Goal: Information Seeking & Learning: Learn about a topic

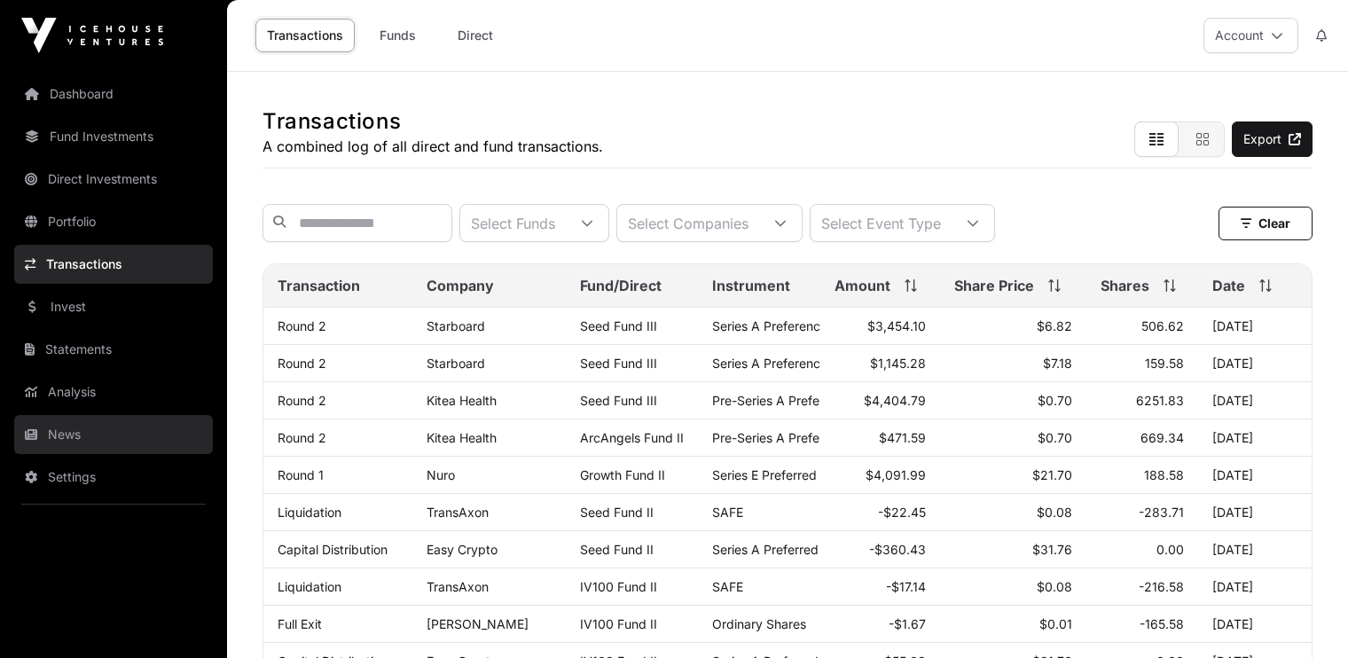
click at [71, 428] on link "News" at bounding box center [113, 434] width 199 height 39
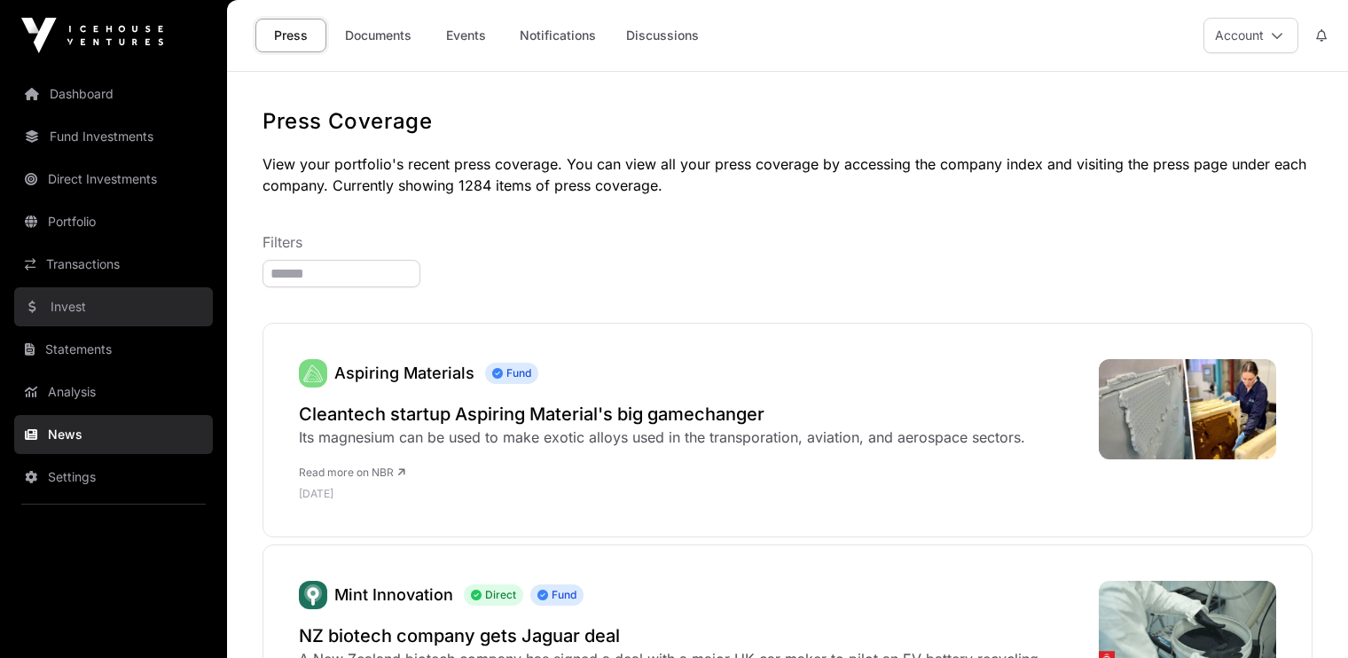
click at [67, 307] on link "Invest" at bounding box center [113, 306] width 199 height 39
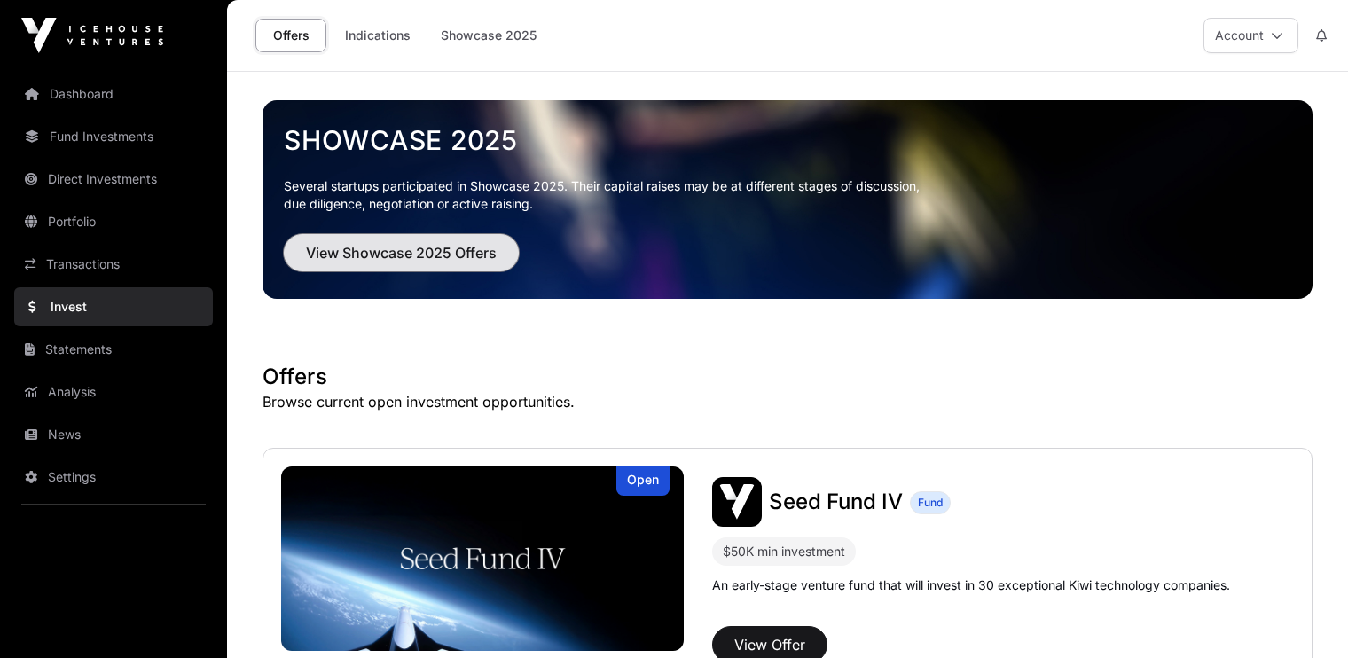
click at [389, 252] on span "View Showcase 2025 Offers" at bounding box center [401, 252] width 191 height 21
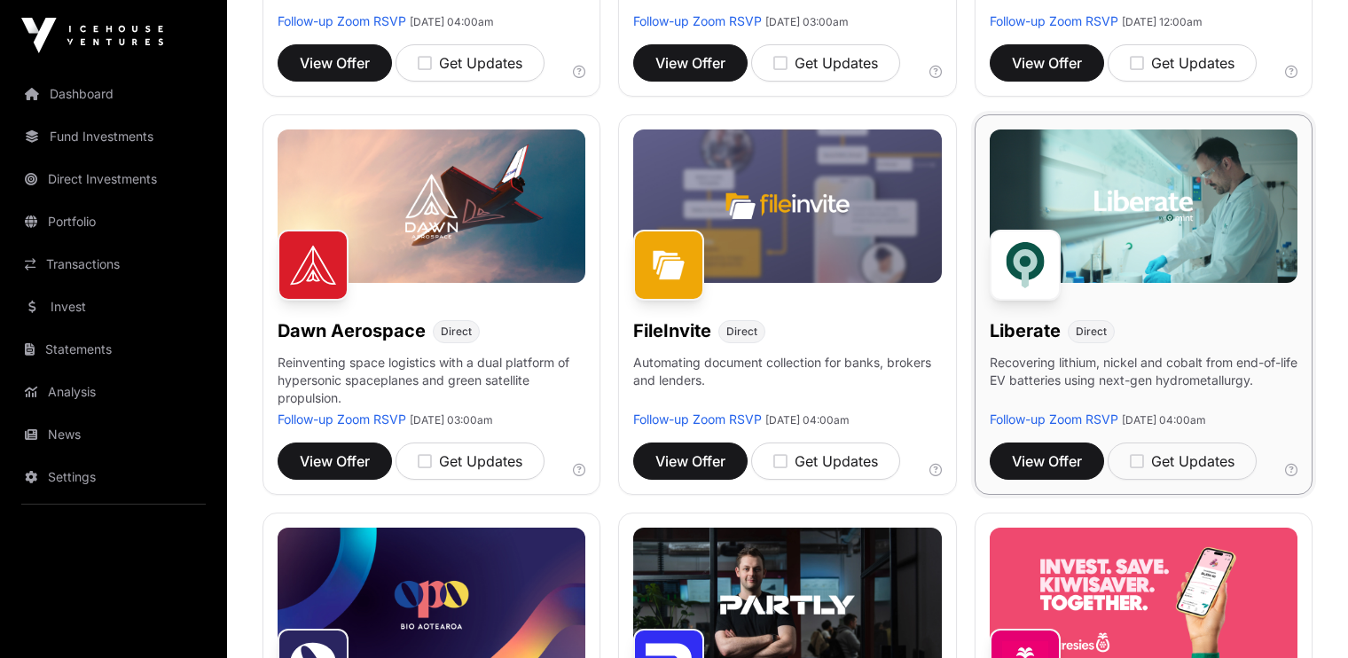
scroll to position [566, 0]
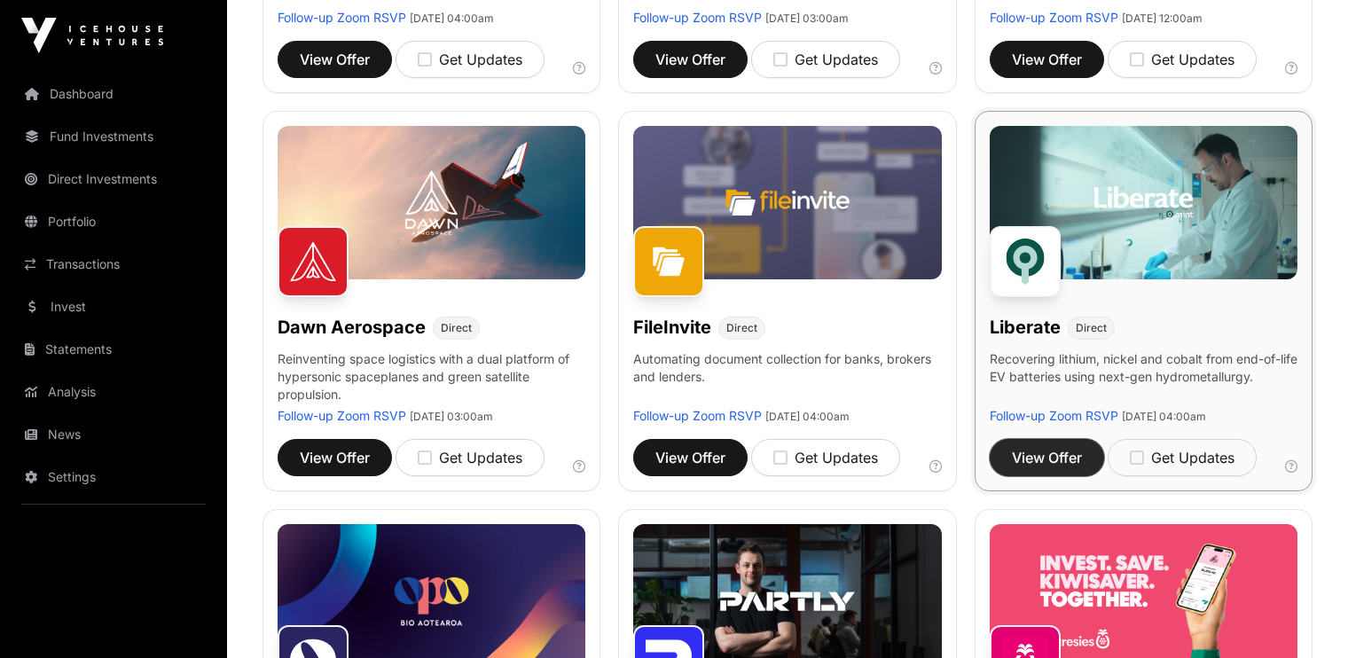
click at [1043, 451] on span "View Offer" at bounding box center [1047, 457] width 70 height 21
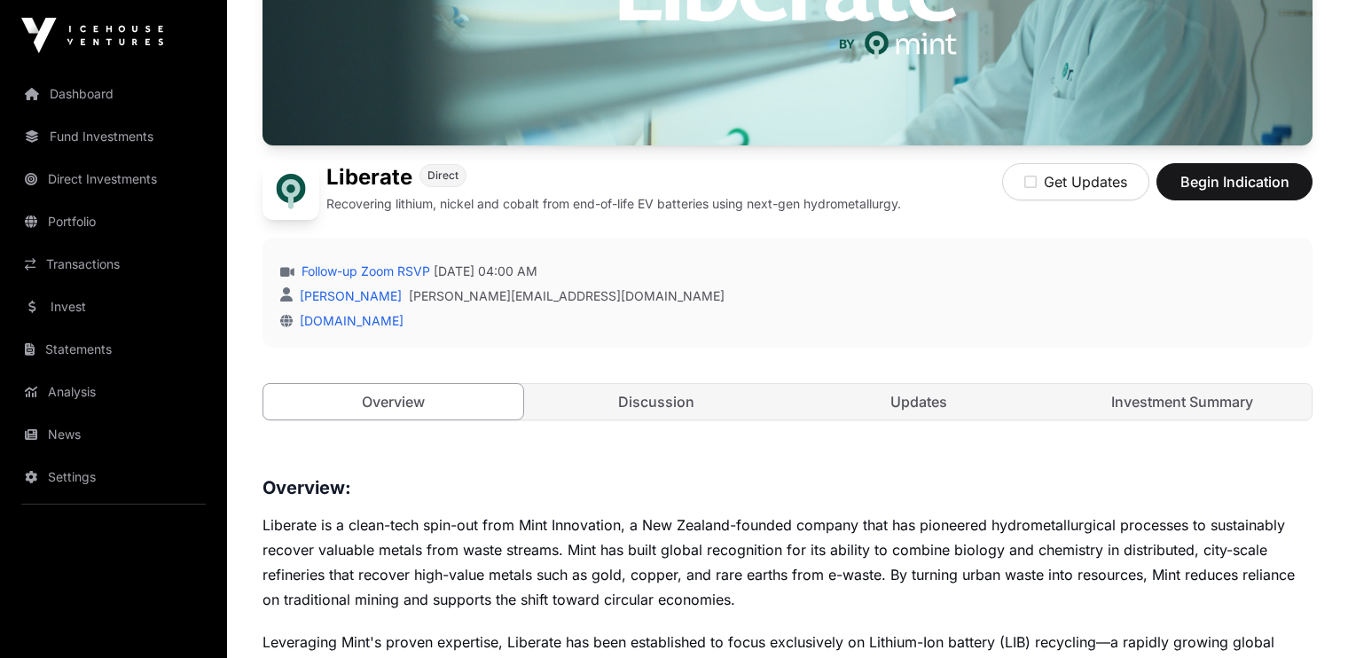
scroll to position [291, 0]
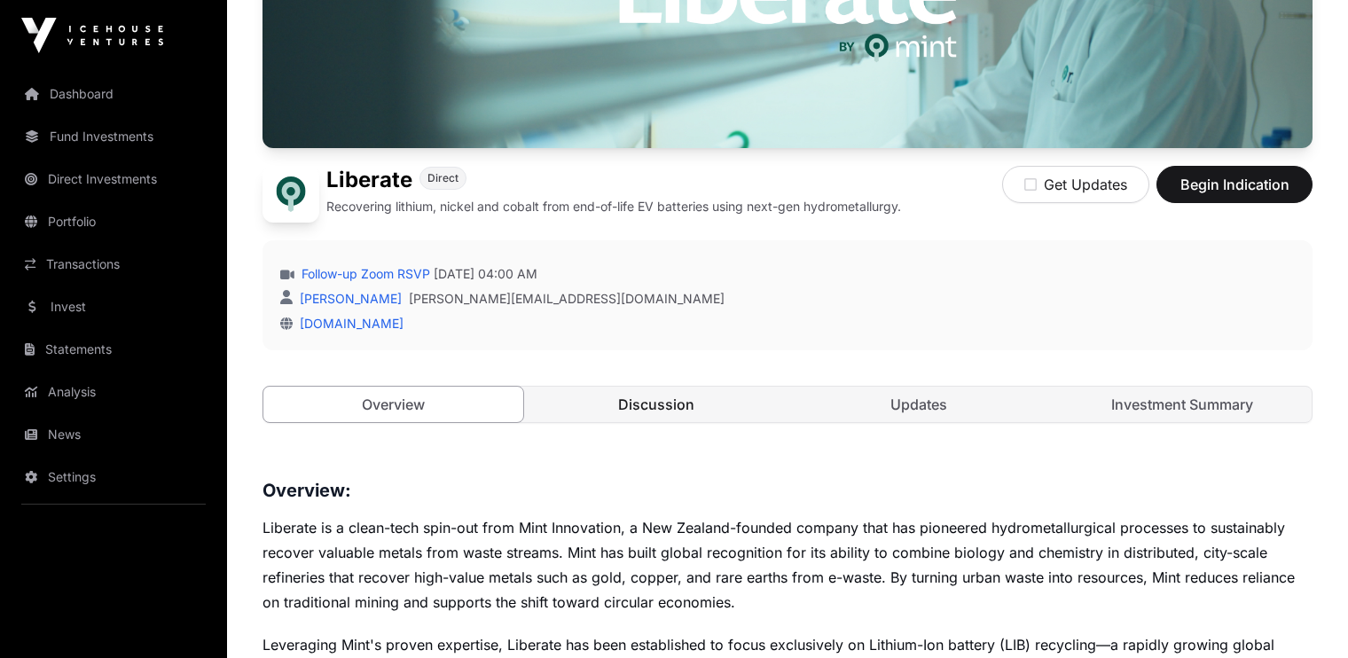
click at [672, 407] on link "Discussion" at bounding box center [657, 404] width 260 height 35
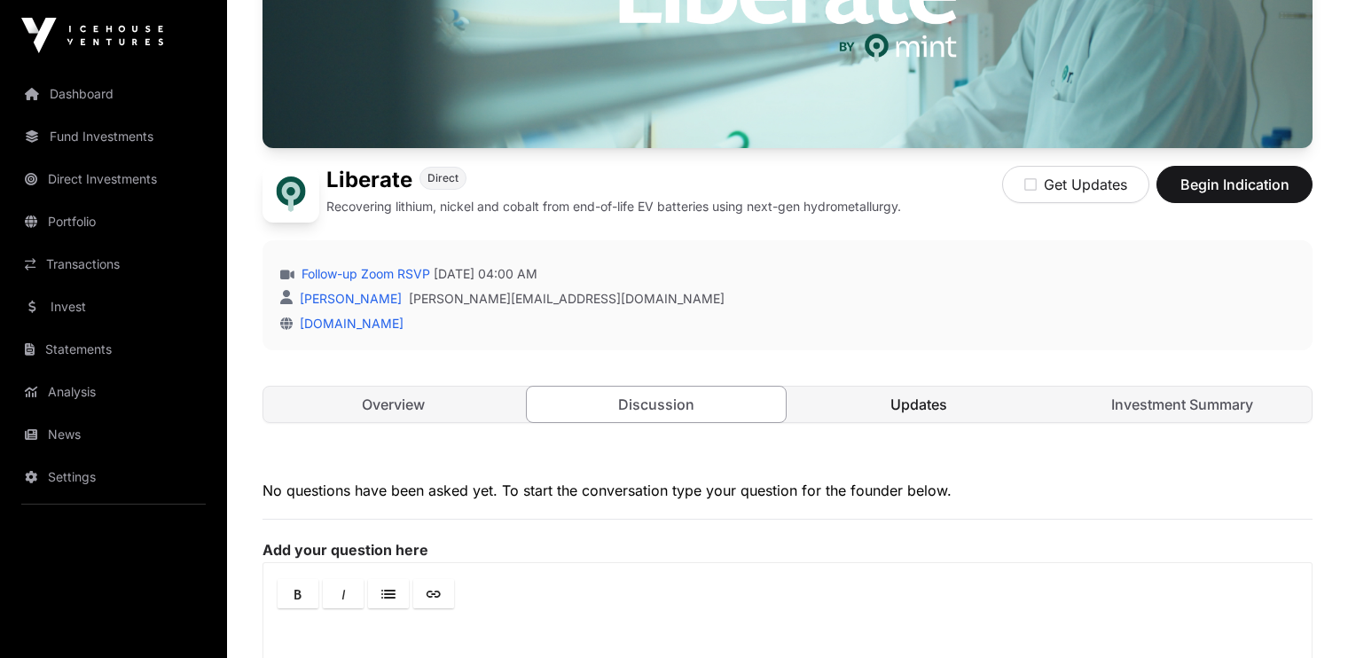
click at [907, 401] on link "Updates" at bounding box center [919, 404] width 260 height 35
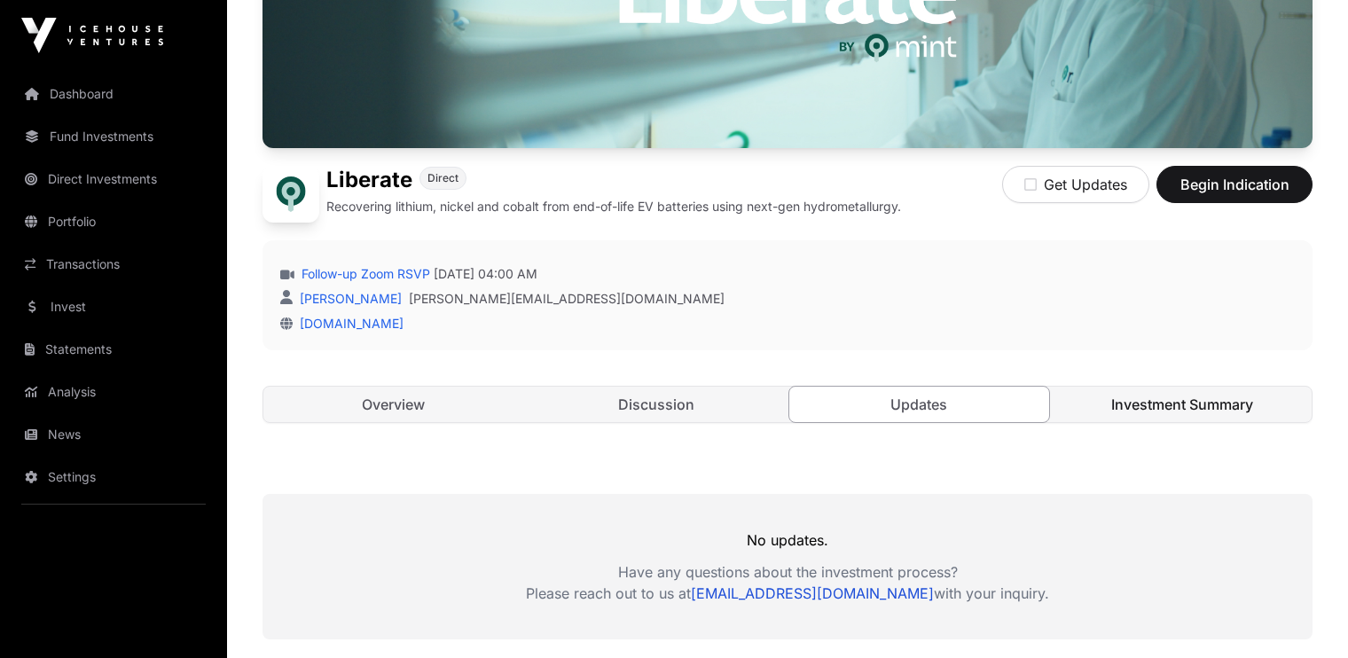
click at [1171, 397] on link "Investment Summary" at bounding box center [1183, 404] width 260 height 35
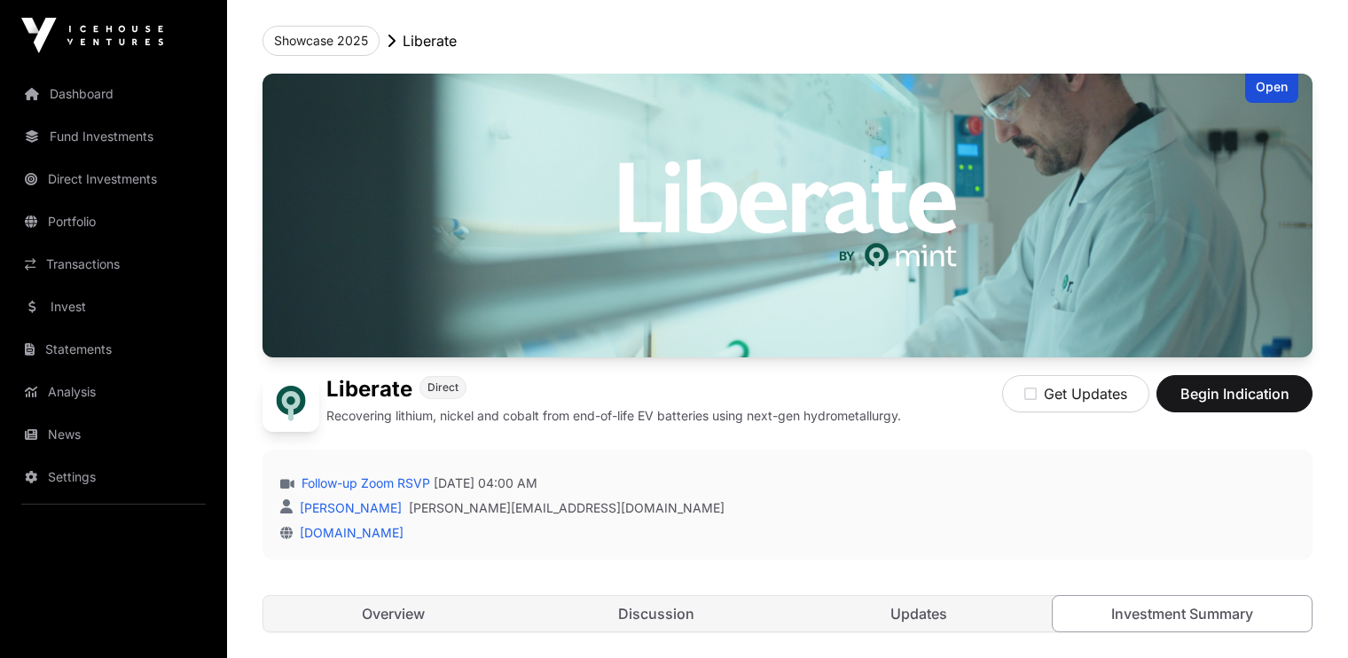
scroll to position [71, 0]
